Goal: Information Seeking & Learning: Learn about a topic

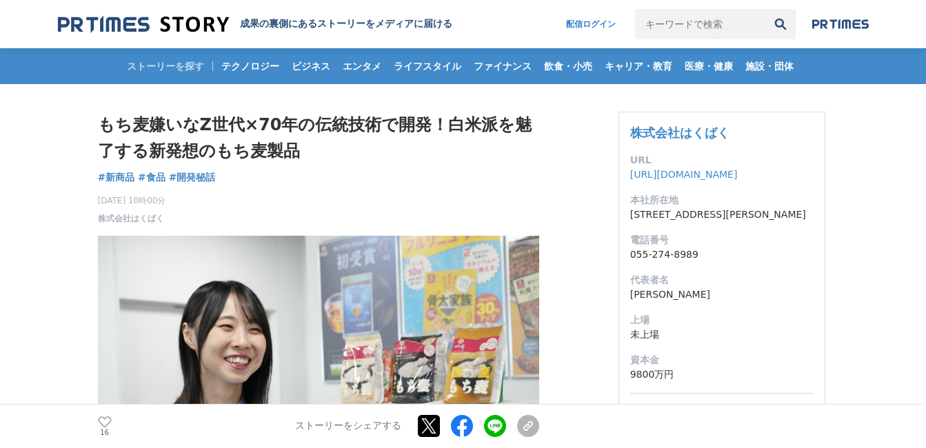
scroll to position [392, 0]
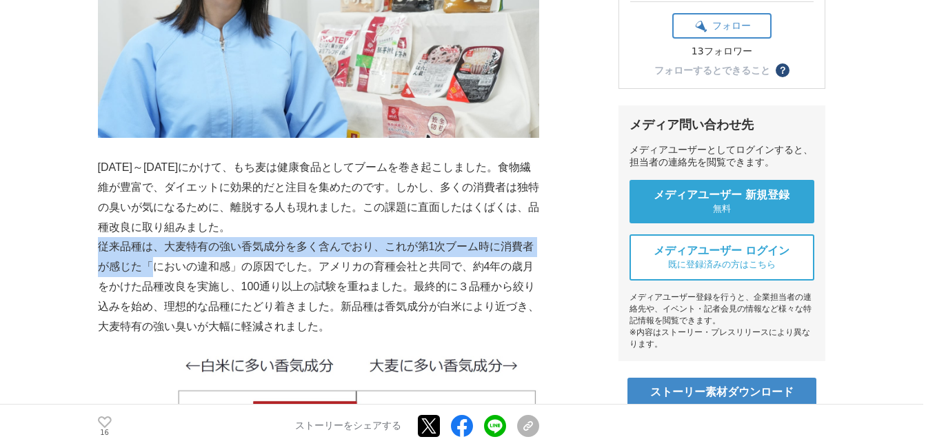
drag, startPoint x: 100, startPoint y: 249, endPoint x: 154, endPoint y: 275, distance: 60.5
click at [154, 275] on p "従来品種は、大麦特有の強い香気成分を多く含んでおり、これが第1次ブーム時に消費者が感じた「においの違和感」の原因でした。アメリカの育種会社と共同で、約4年の歳…" at bounding box center [318, 286] width 441 height 99
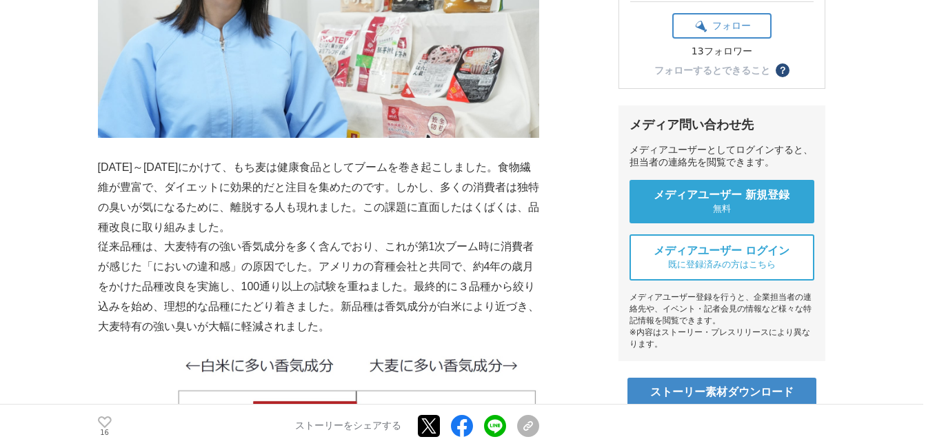
drag, startPoint x: 154, startPoint y: 275, endPoint x: 99, endPoint y: 170, distance: 118.8
click at [100, 171] on p "[DATE]～[DATE]にかけて、もち麦は健康食品としてブームを巻き起こしました。食物繊維が豊富で、ダイエットに効果的だと注目を集めたのです。しかし、多くの…" at bounding box center [318, 197] width 441 height 79
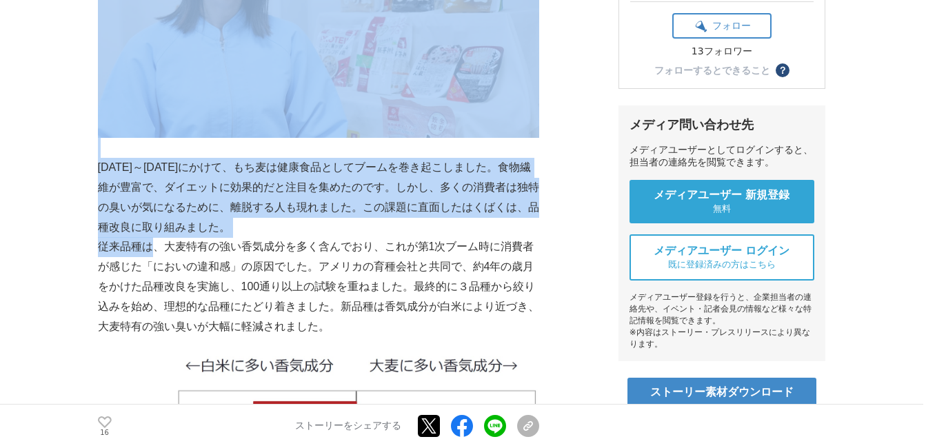
drag, startPoint x: 99, startPoint y: 170, endPoint x: 154, endPoint y: 237, distance: 87.1
click at [154, 237] on p "従来品種は、大麦特有の強い香気成分を多く含んでおり、これが第1次ブーム時に消費者が感じた「においの違和感」の原因でした。アメリカの育種会社と共同で、約4年の歳…" at bounding box center [318, 286] width 441 height 99
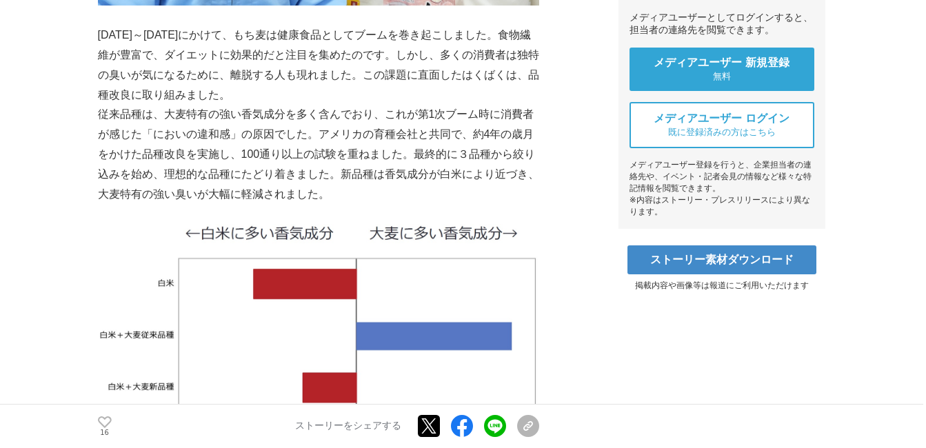
scroll to position [432, 0]
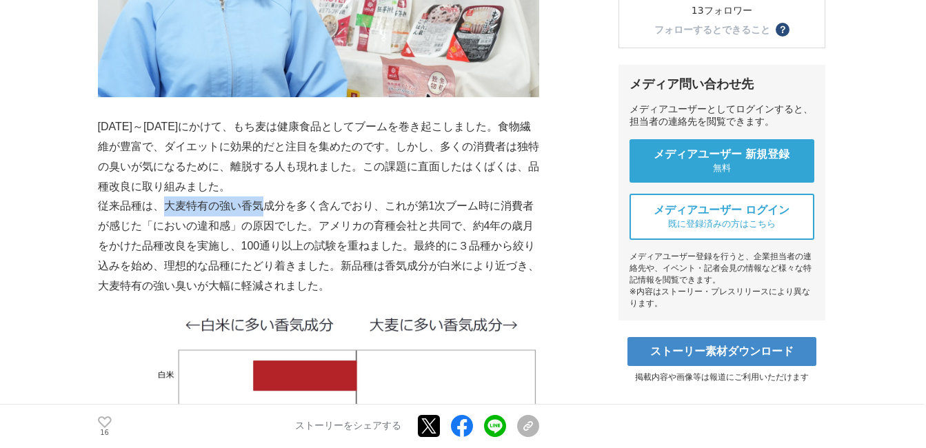
drag, startPoint x: 163, startPoint y: 207, endPoint x: 268, endPoint y: 208, distance: 104.1
click at [268, 208] on p "従来品種は、大麦特有の強い香気成分を多く含んでおり、これが第1次ブーム時に消費者が感じた「においの違和感」の原因でした。アメリカの育種会社と共同で、約4年の歳…" at bounding box center [318, 246] width 441 height 99
drag, startPoint x: 268, startPoint y: 208, endPoint x: 257, endPoint y: 208, distance: 10.4
copy p "大麦特有の強い香気"
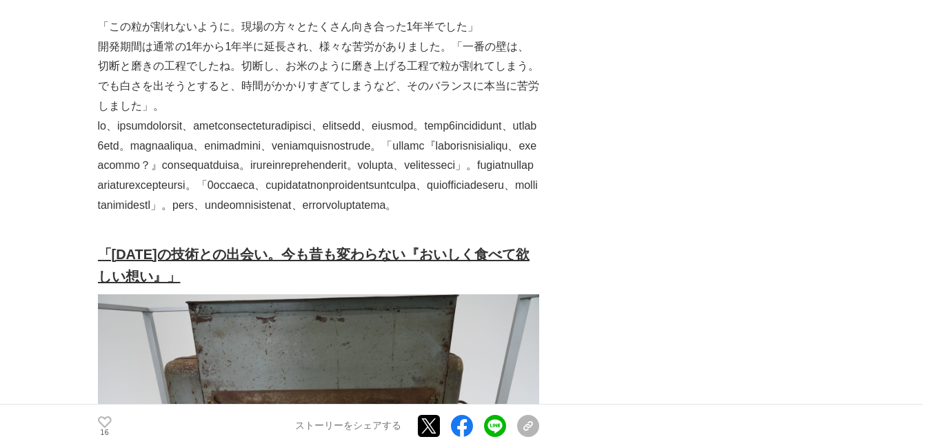
scroll to position [2521, 0]
